Goal: Information Seeking & Learning: Learn about a topic

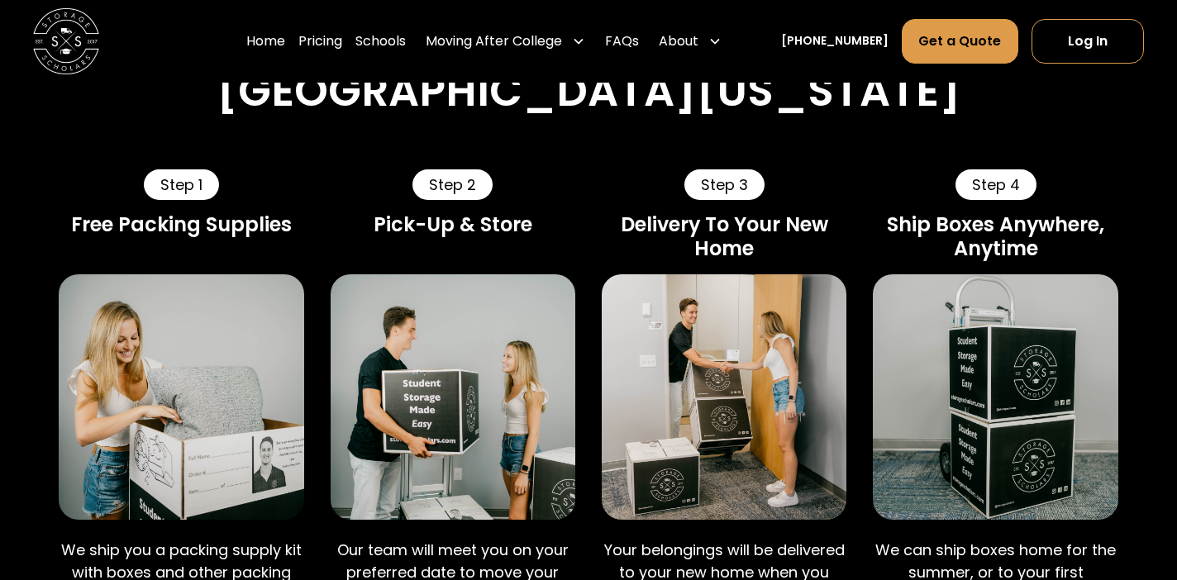
scroll to position [890, 0]
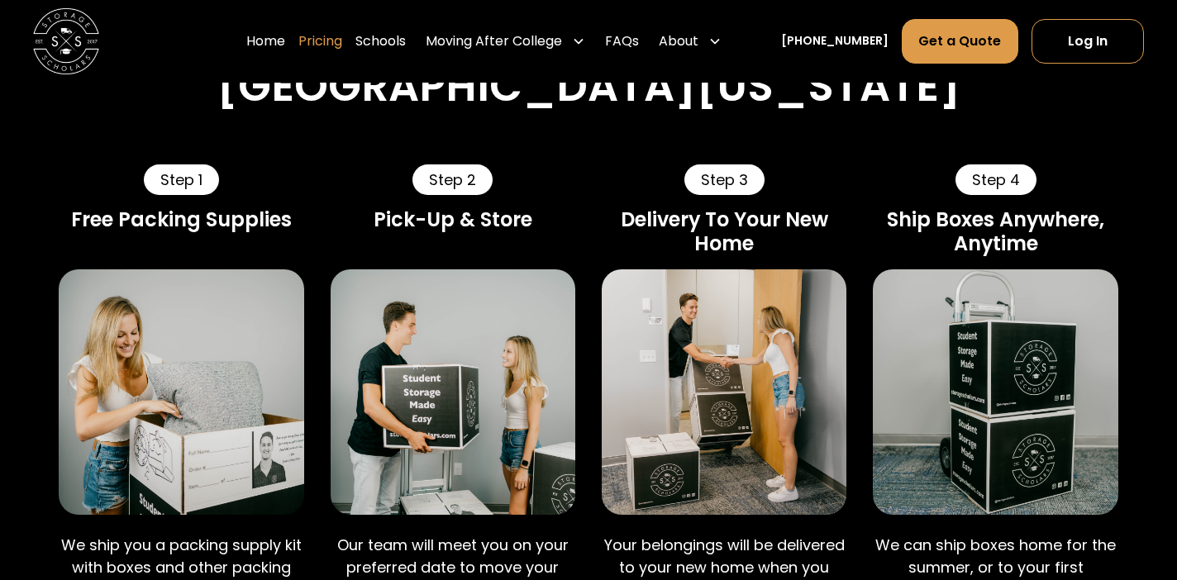
click at [342, 42] on link "Pricing" at bounding box center [320, 41] width 44 height 46
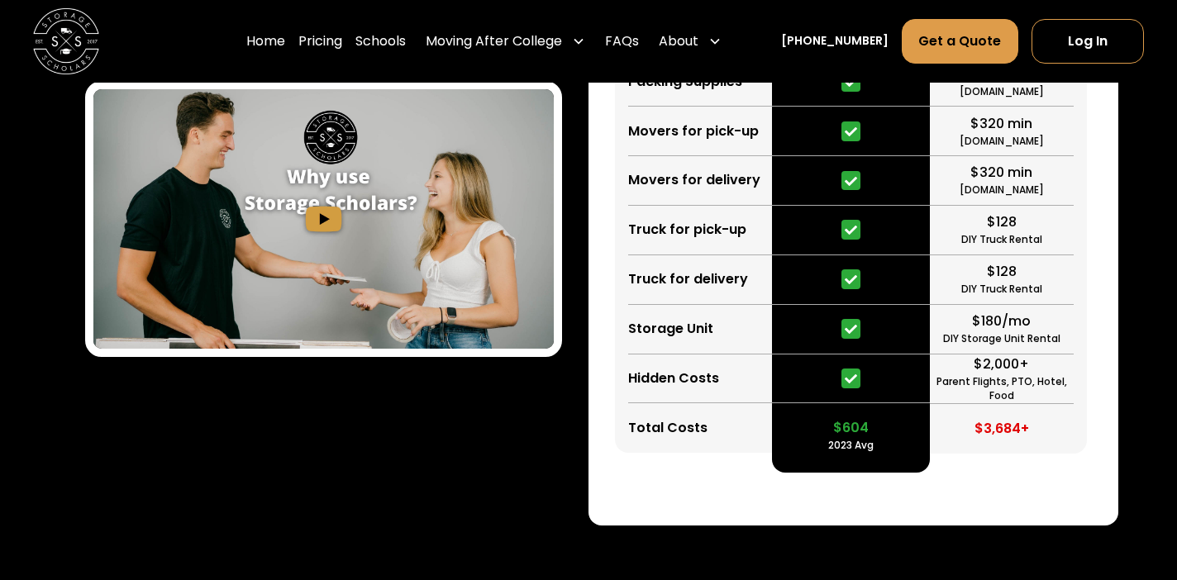
scroll to position [2757, 0]
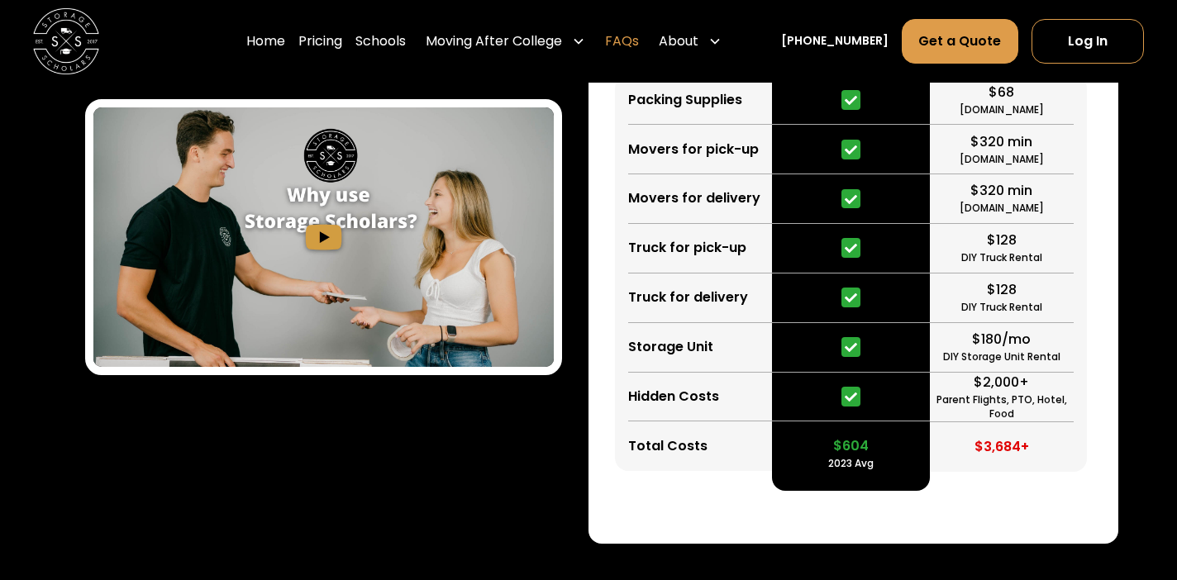
click at [639, 49] on link "FAQs" at bounding box center [622, 41] width 34 height 46
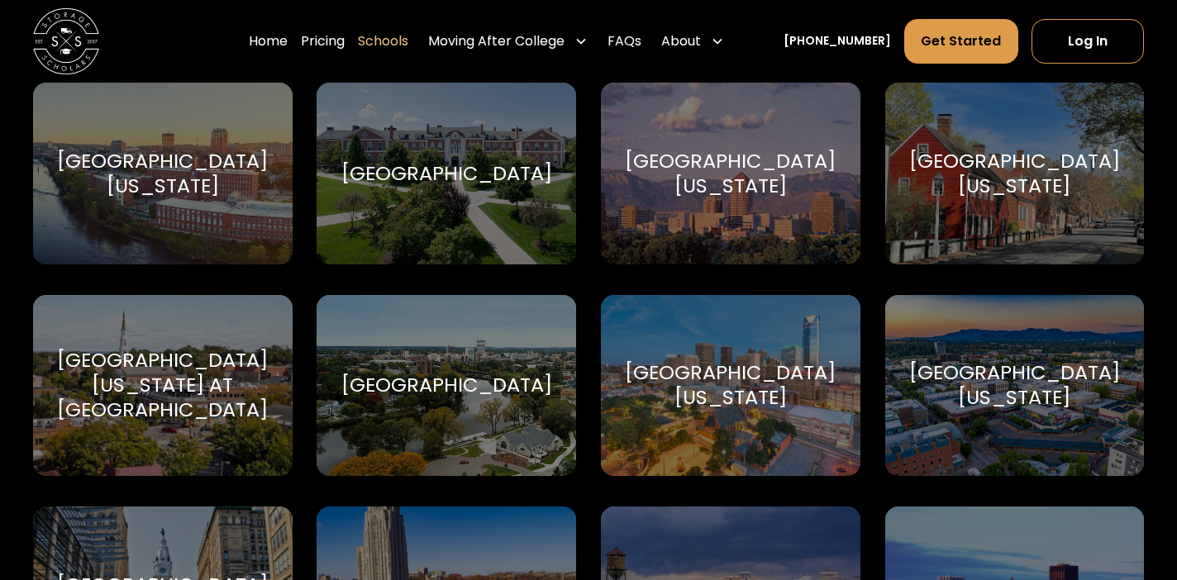
scroll to position [8812, 0]
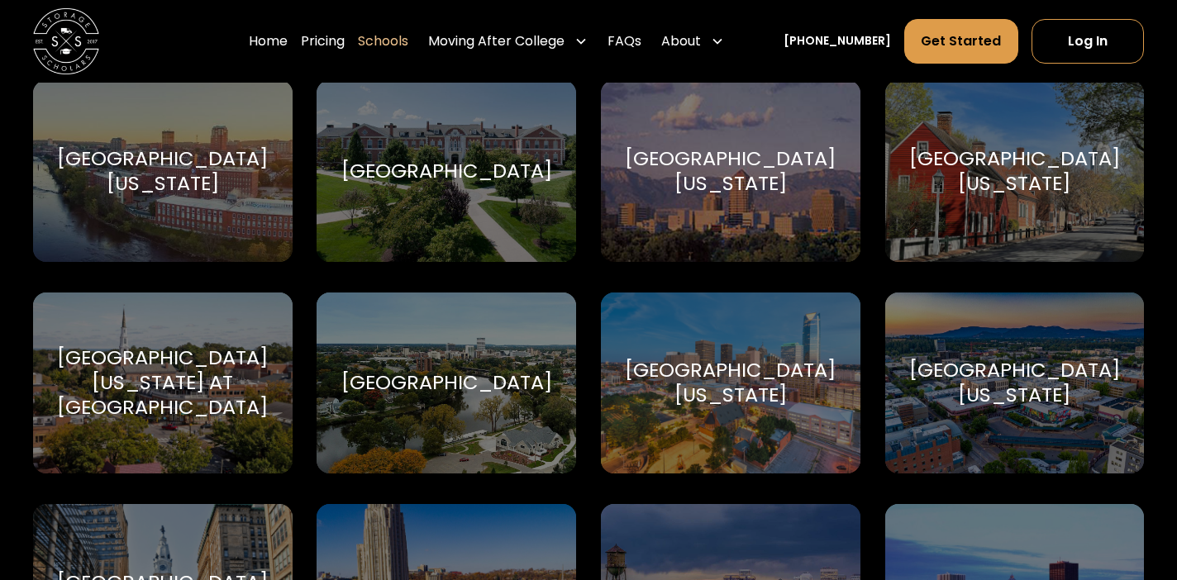
click at [1079, 373] on div "[GEOGRAPHIC_DATA][US_STATE]" at bounding box center [1014, 383] width 220 height 50
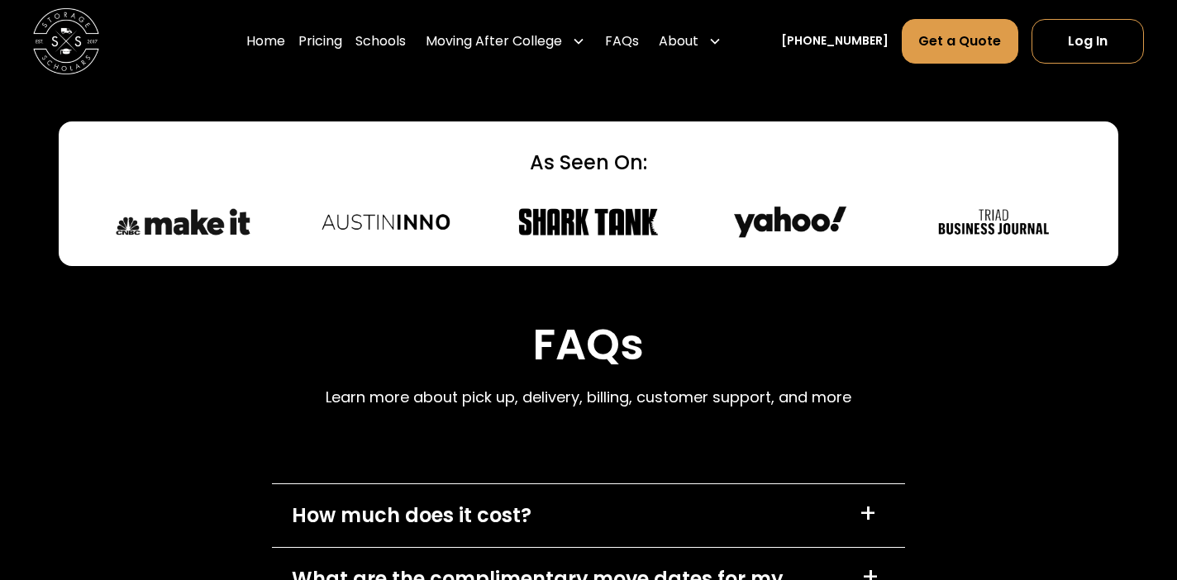
scroll to position [7099, 0]
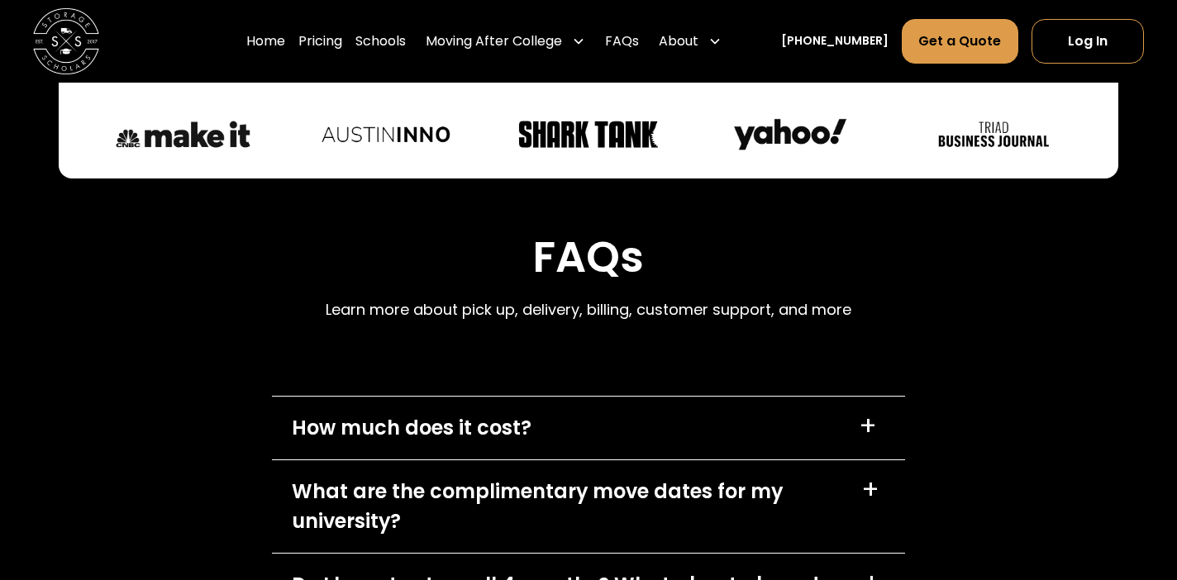
click at [867, 413] on div "+" at bounding box center [868, 426] width 18 height 26
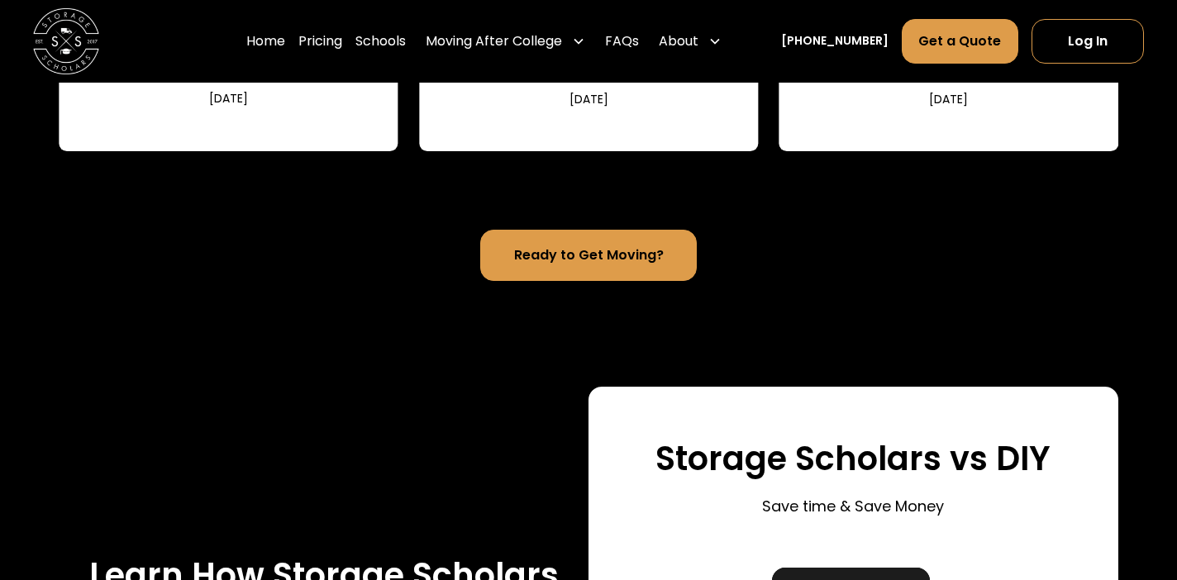
scroll to position [2047, 0]
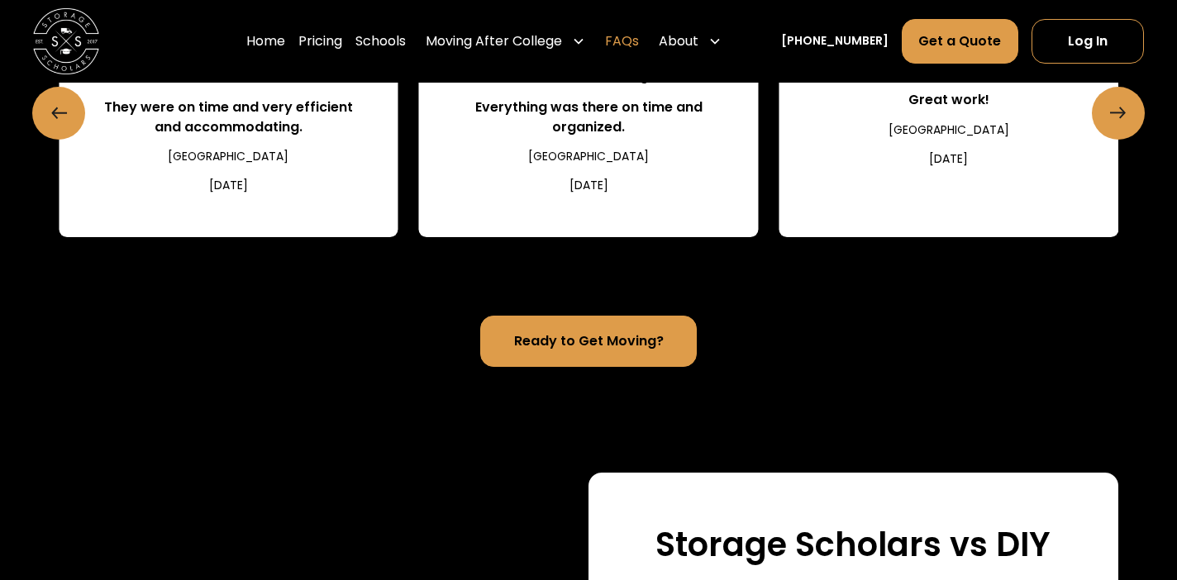
click at [639, 41] on link "FAQs" at bounding box center [622, 41] width 34 height 46
